Goal: Information Seeking & Learning: Check status

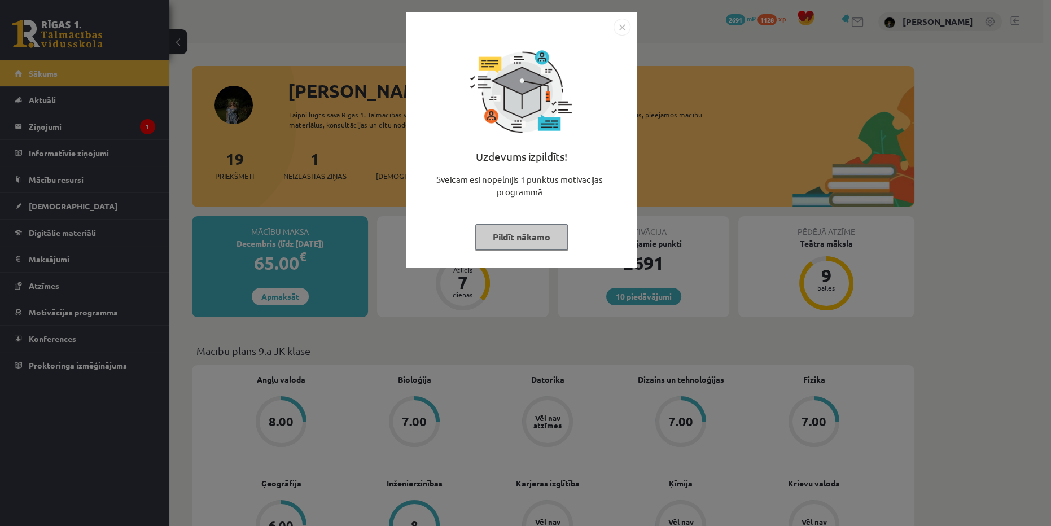
drag, startPoint x: 501, startPoint y: 235, endPoint x: 510, endPoint y: 229, distance: 11.0
click at [501, 235] on button "Pildīt nākamo" at bounding box center [521, 237] width 93 height 26
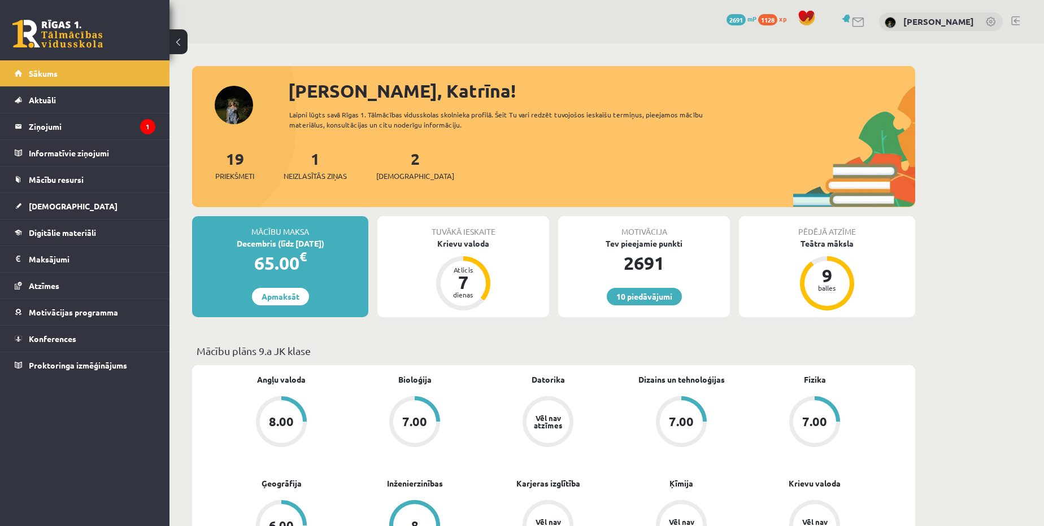
click at [316, 168] on div "1 Neizlasītās ziņas" at bounding box center [314, 164] width 63 height 35
click at [321, 178] on span "Neizlasītās ziņas" at bounding box center [314, 176] width 63 height 11
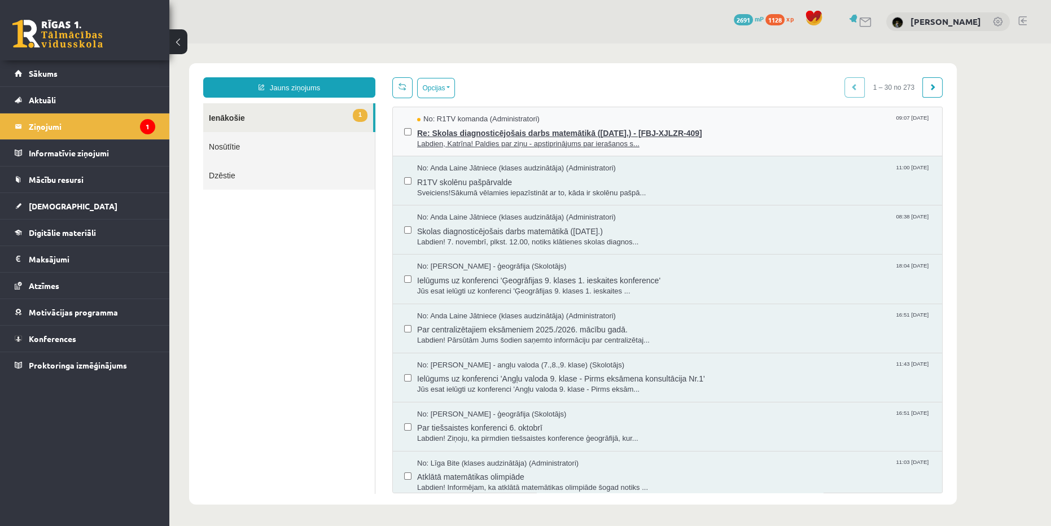
click at [653, 125] on span "Re: Skolas diagnosticējošais darbs matemātikā (07.11.2025.) - [FBJ-XJLZR-409]" at bounding box center [674, 132] width 514 height 14
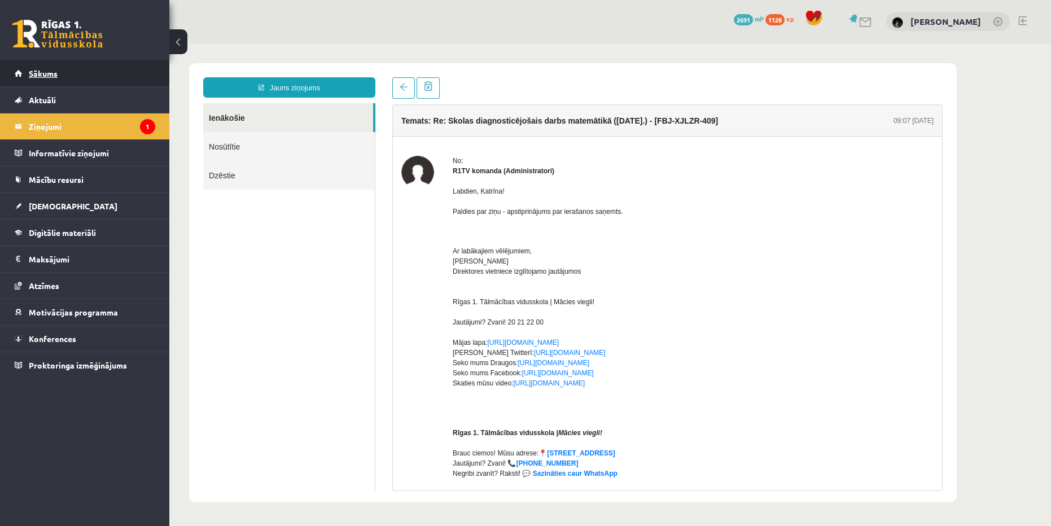
click at [131, 83] on link "Sākums" at bounding box center [85, 73] width 141 height 26
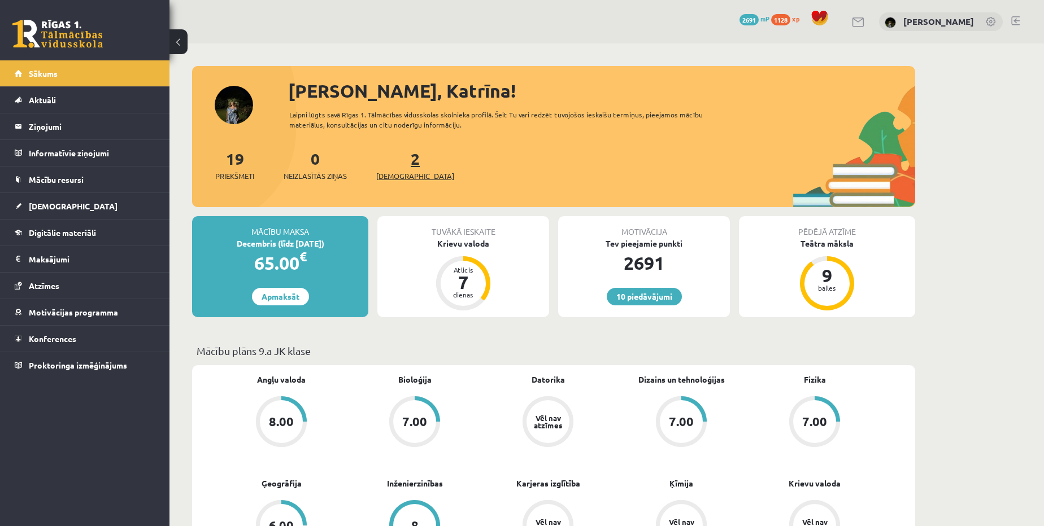
click at [407, 176] on span "[DEMOGRAPHIC_DATA]" at bounding box center [415, 176] width 78 height 11
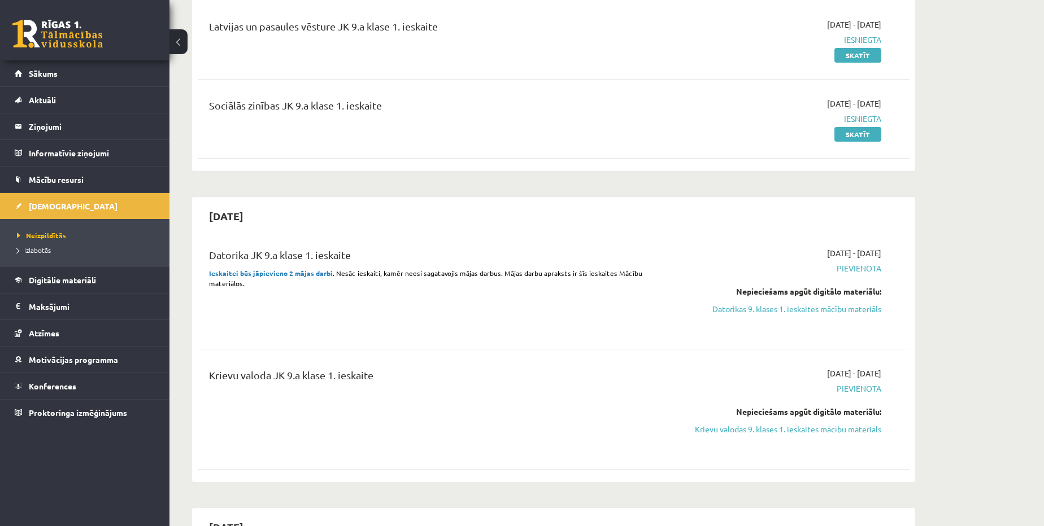
scroll to position [154, 0]
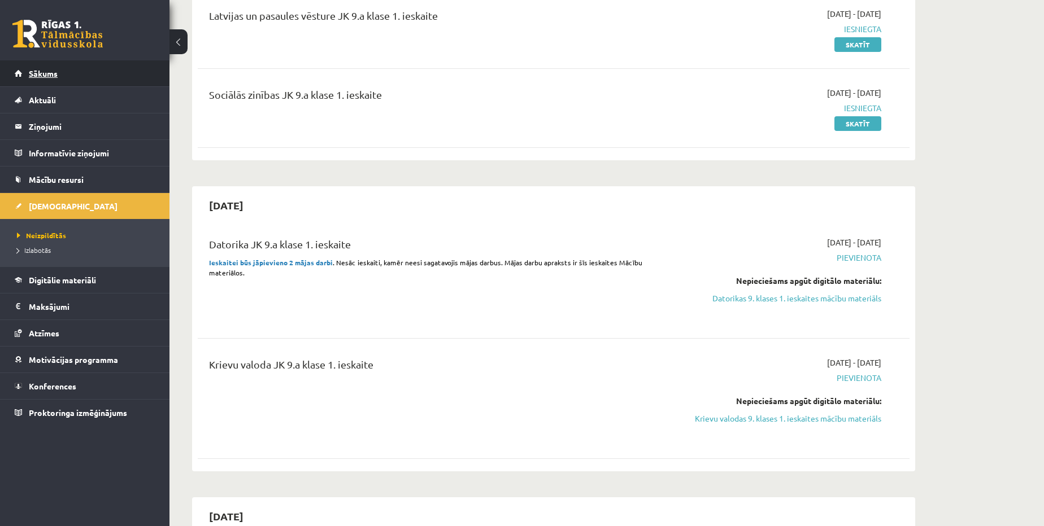
click at [45, 68] on span "Sākums" at bounding box center [43, 73] width 29 height 10
